Goal: Task Accomplishment & Management: Use online tool/utility

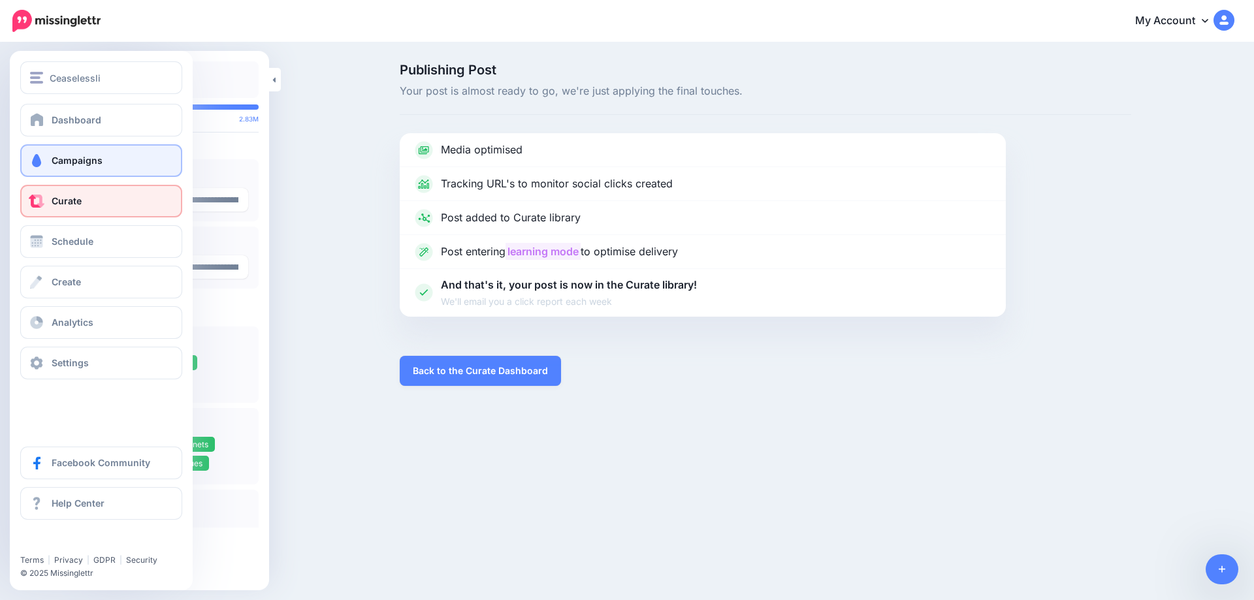
click at [48, 164] on link "Campaigns" at bounding box center [101, 160] width 162 height 33
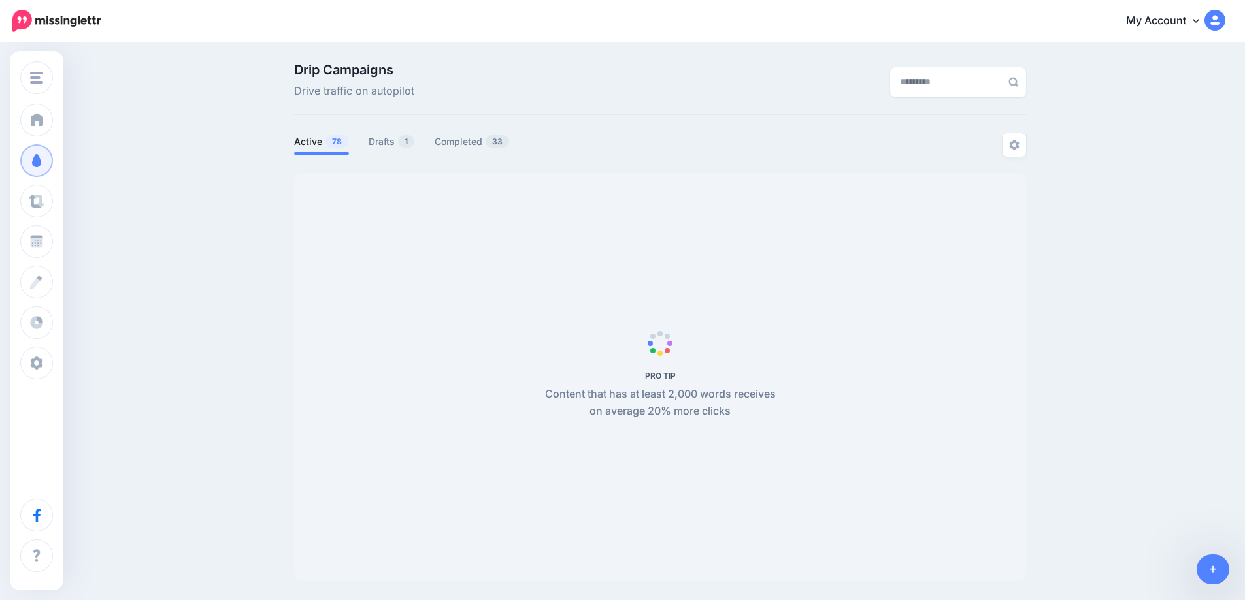
click at [396, 146] on link "Drafts 1" at bounding box center [392, 142] width 46 height 16
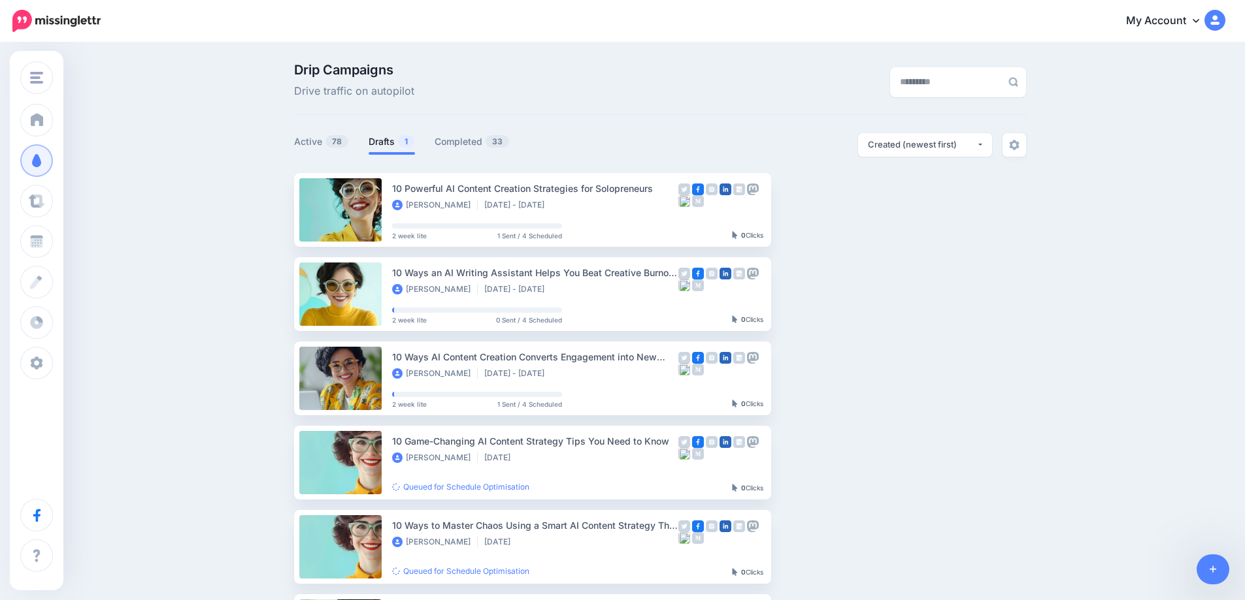
click at [391, 144] on link "Drafts 1" at bounding box center [392, 142] width 46 height 16
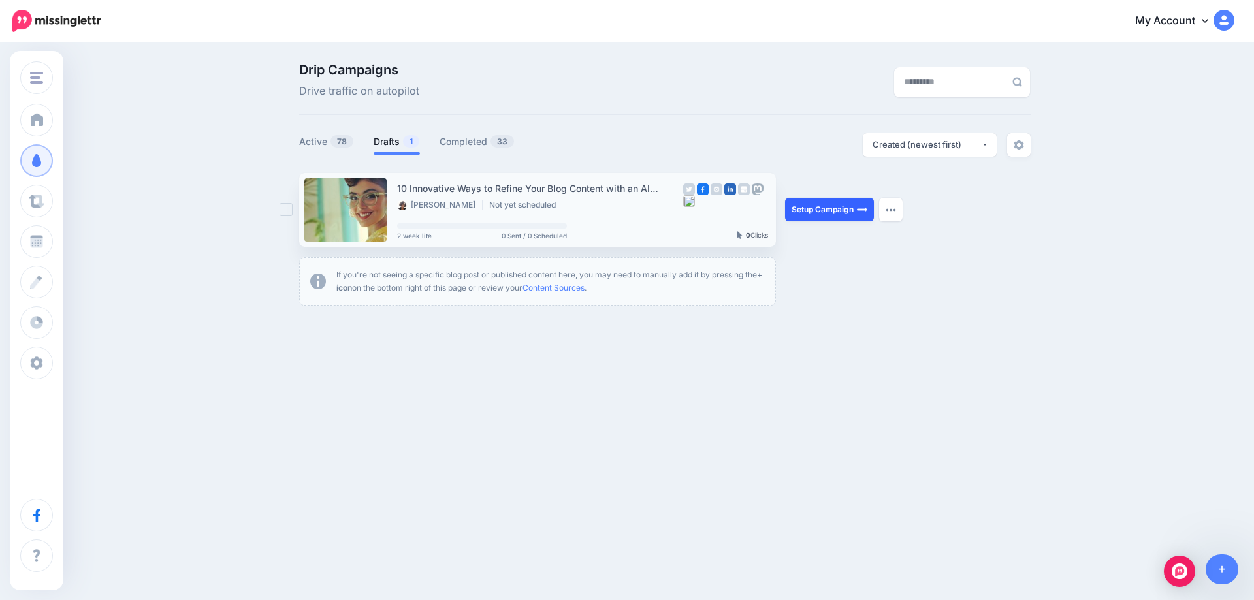
click at [826, 210] on link "Setup Campaign" at bounding box center [829, 210] width 89 height 24
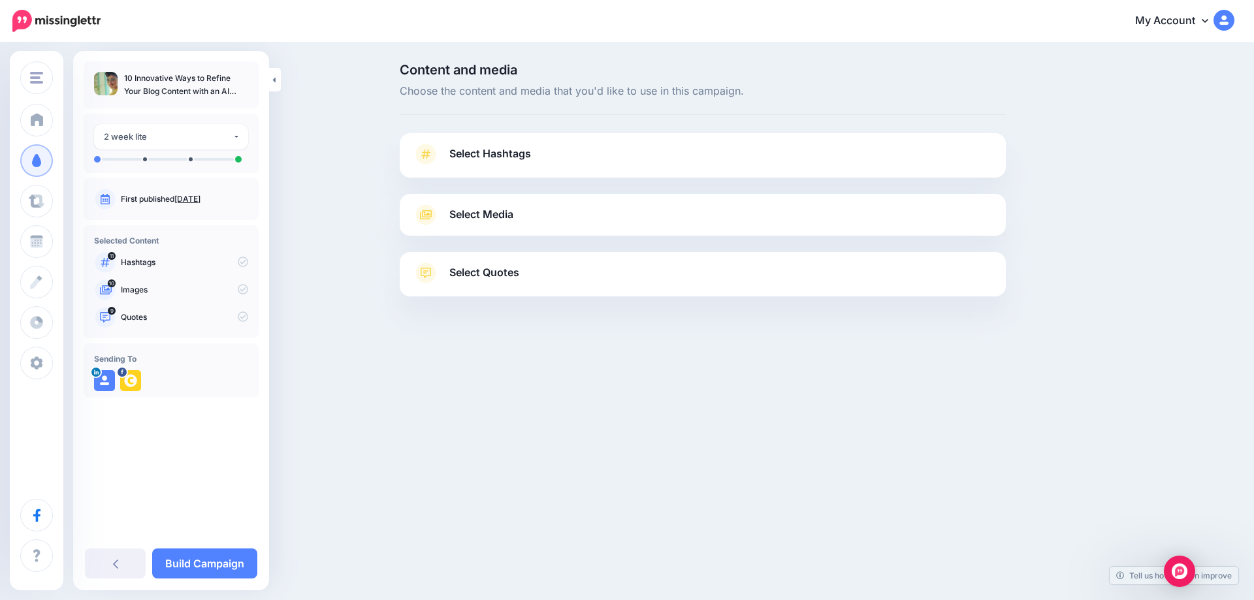
click at [201, 199] on link "[DATE]" at bounding box center [187, 199] width 26 height 10
click at [497, 155] on span "Select Hashtags" at bounding box center [491, 154] width 82 height 18
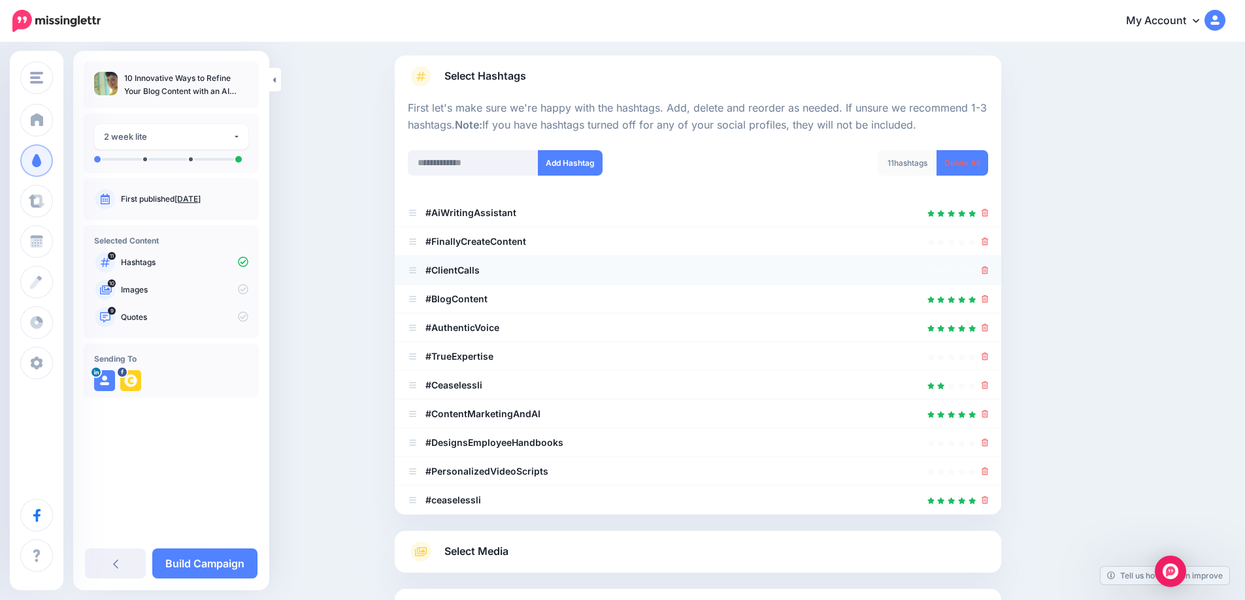
scroll to position [131, 0]
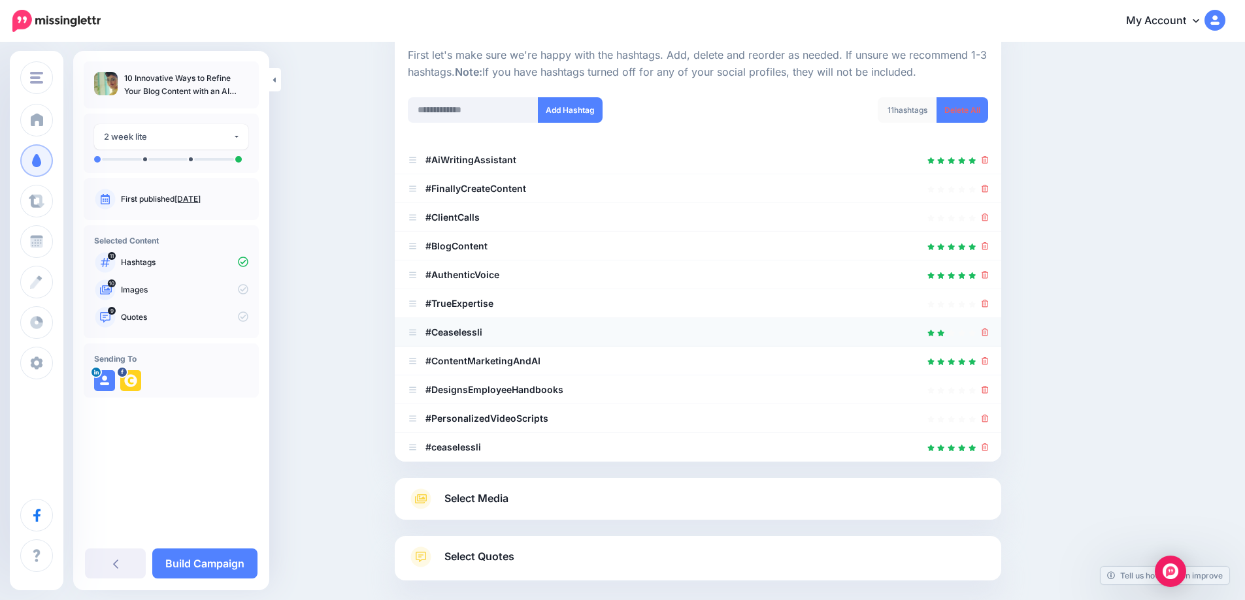
click at [986, 331] on icon at bounding box center [984, 333] width 7 height 8
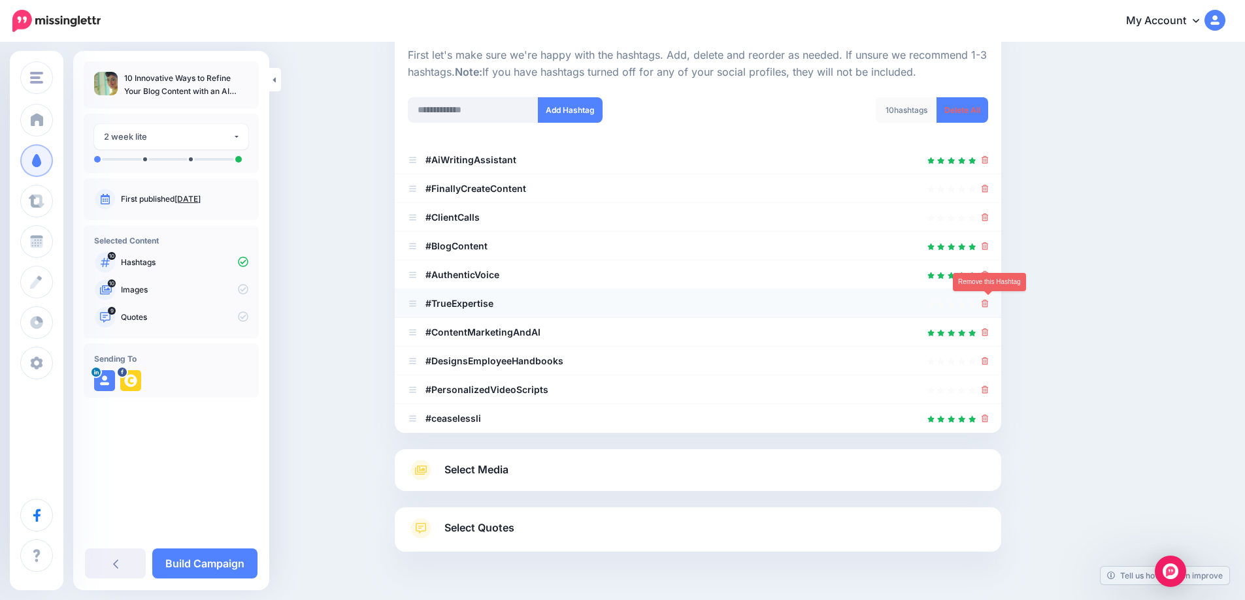
click at [986, 303] on icon at bounding box center [984, 304] width 7 height 8
